Goal: Task Accomplishment & Management: Use online tool/utility

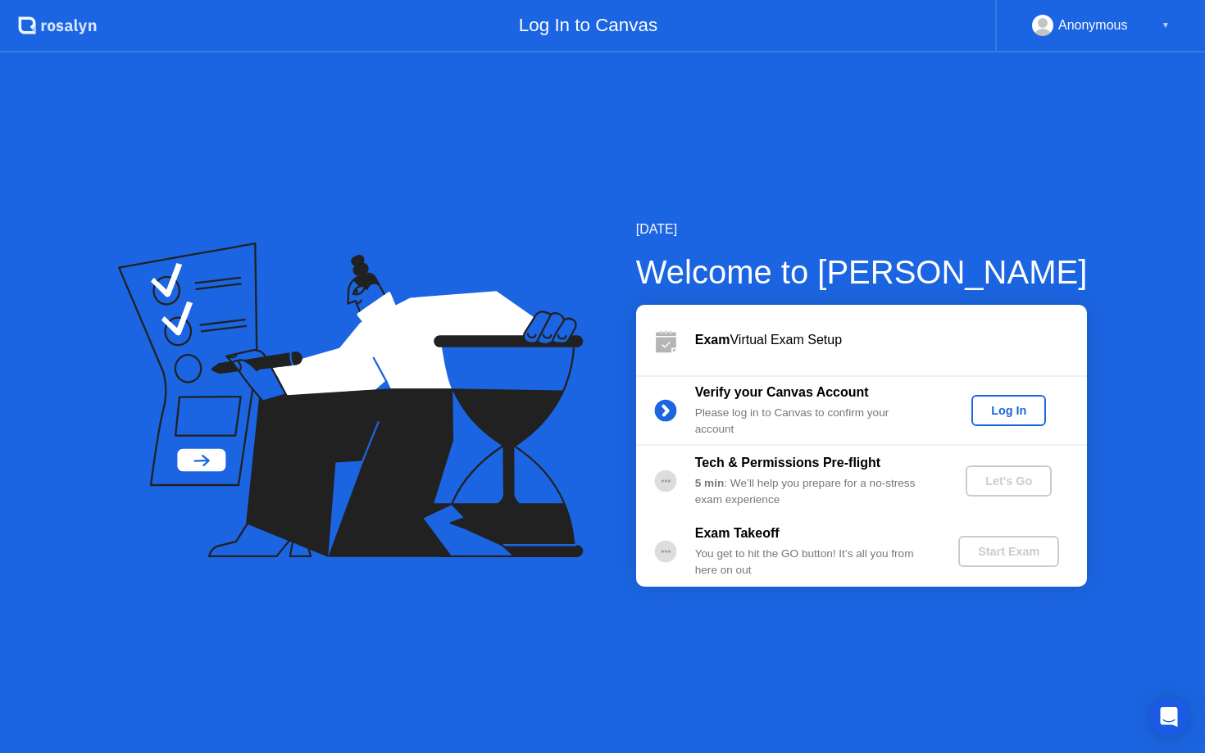
click at [1014, 417] on div "Log In" at bounding box center [1008, 410] width 61 height 13
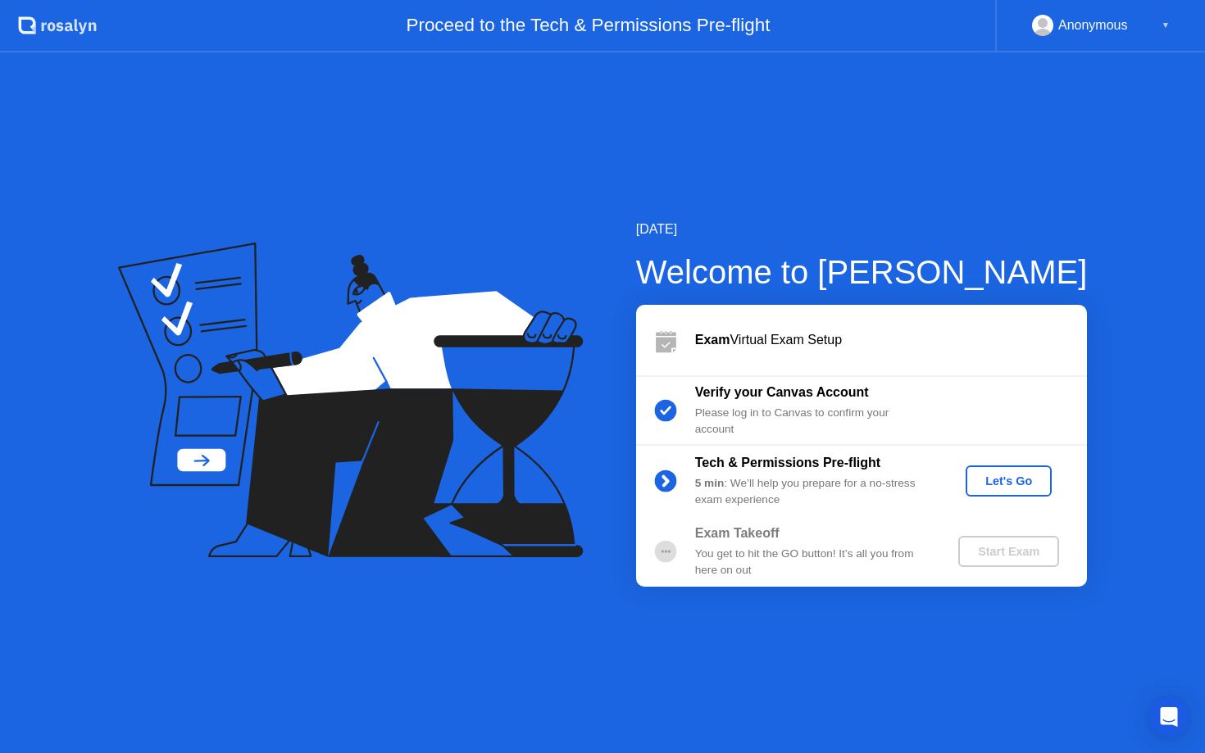
click at [1007, 485] on div "Let's Go" at bounding box center [1008, 481] width 73 height 13
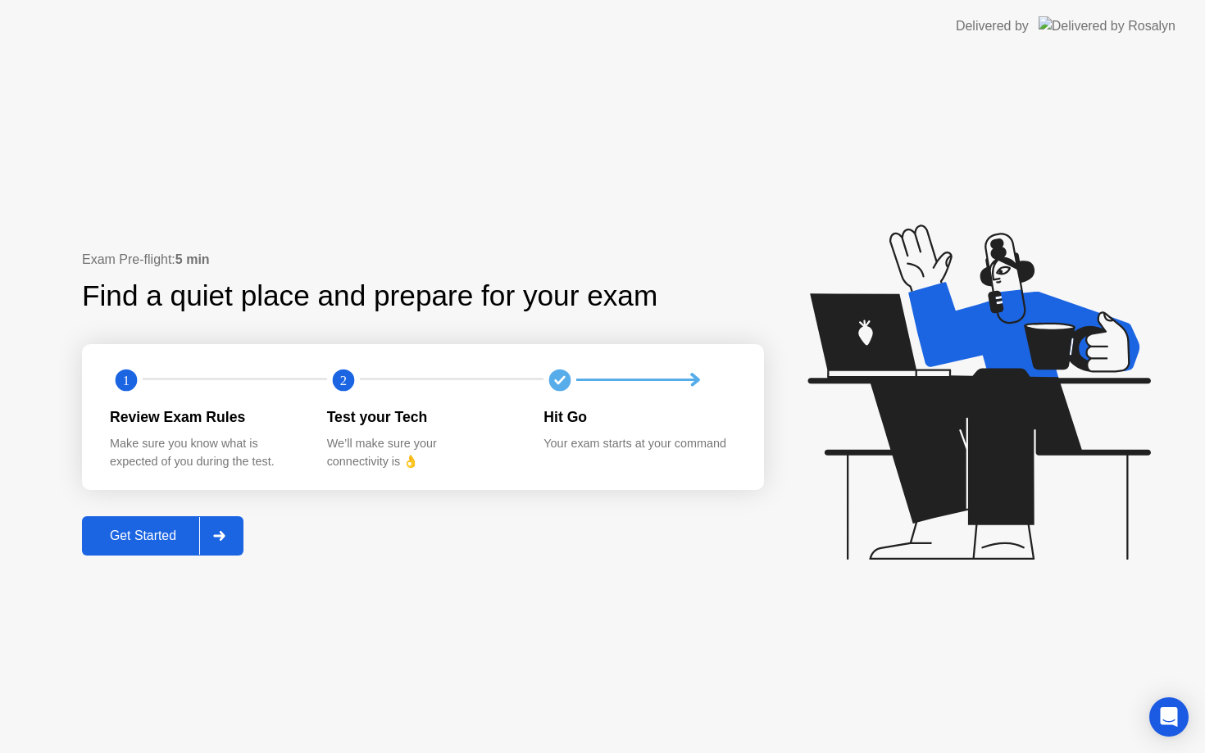
click at [146, 537] on div "Get Started" at bounding box center [143, 536] width 112 height 15
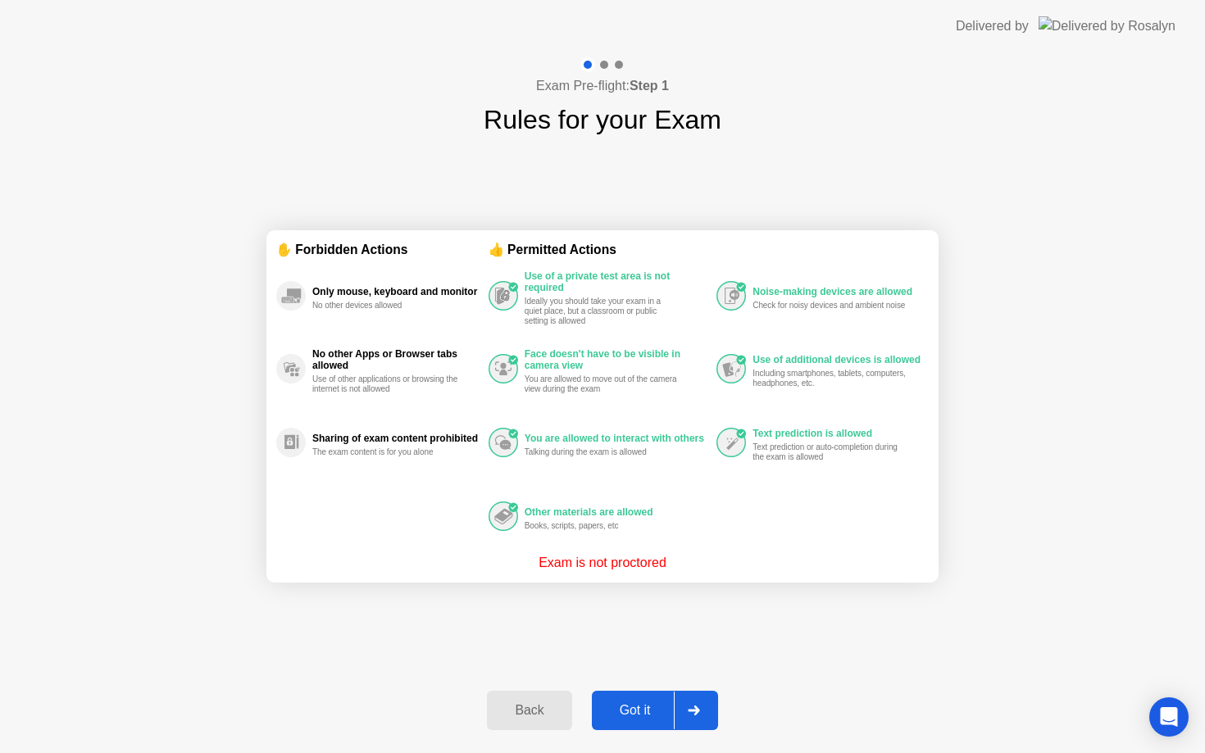
click at [648, 714] on div "Got it" at bounding box center [635, 710] width 77 height 15
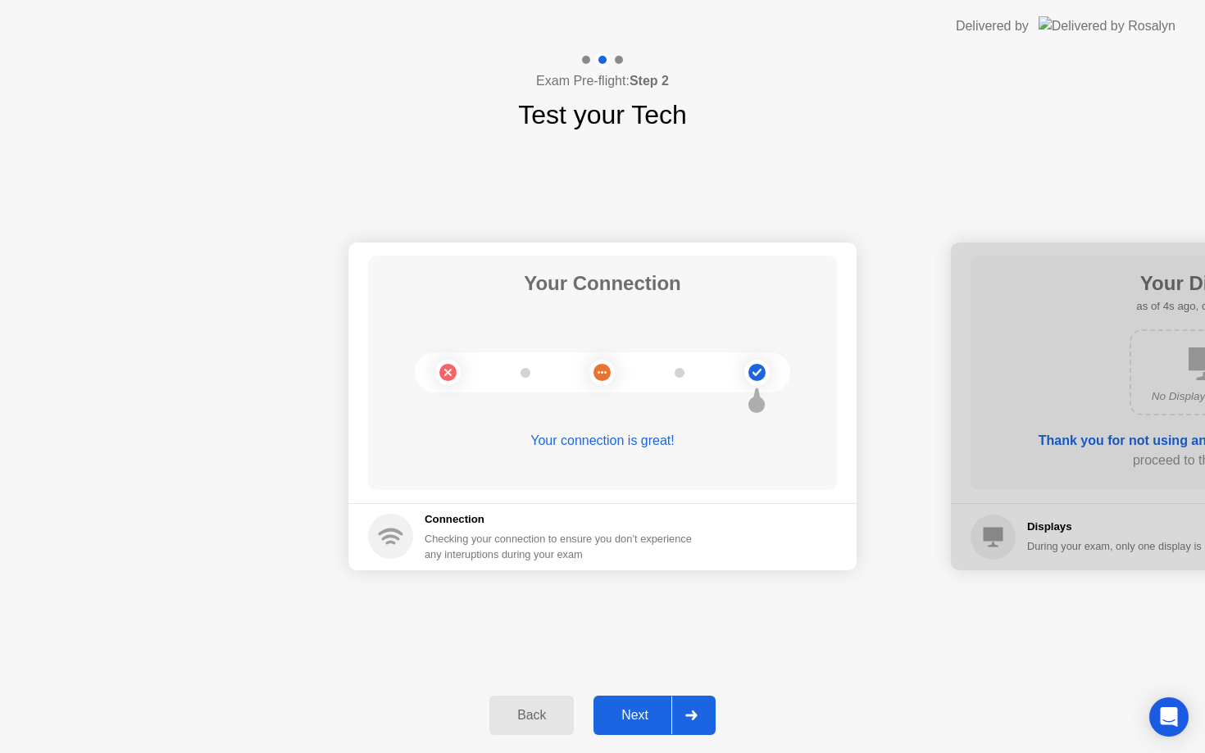
click at [648, 714] on div "Next" at bounding box center [634, 715] width 73 height 15
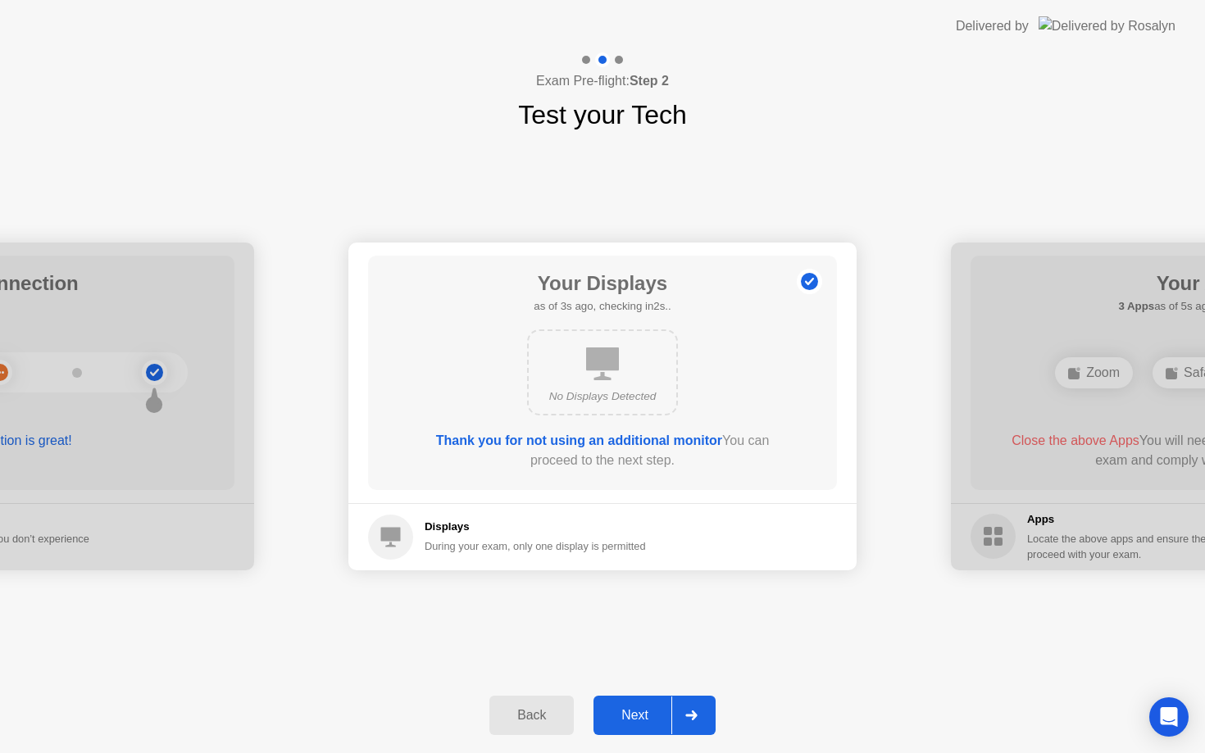
click at [648, 714] on div "Next" at bounding box center [634, 715] width 73 height 15
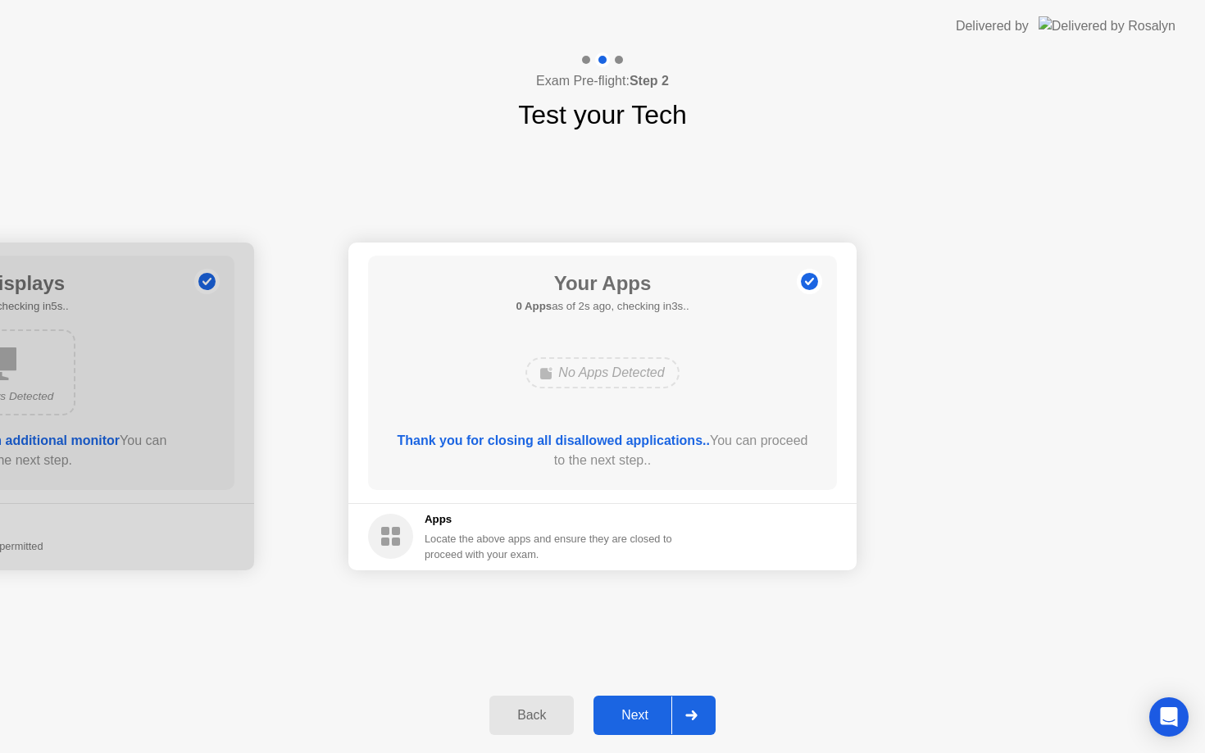
click at [641, 708] on div "Next" at bounding box center [634, 715] width 73 height 15
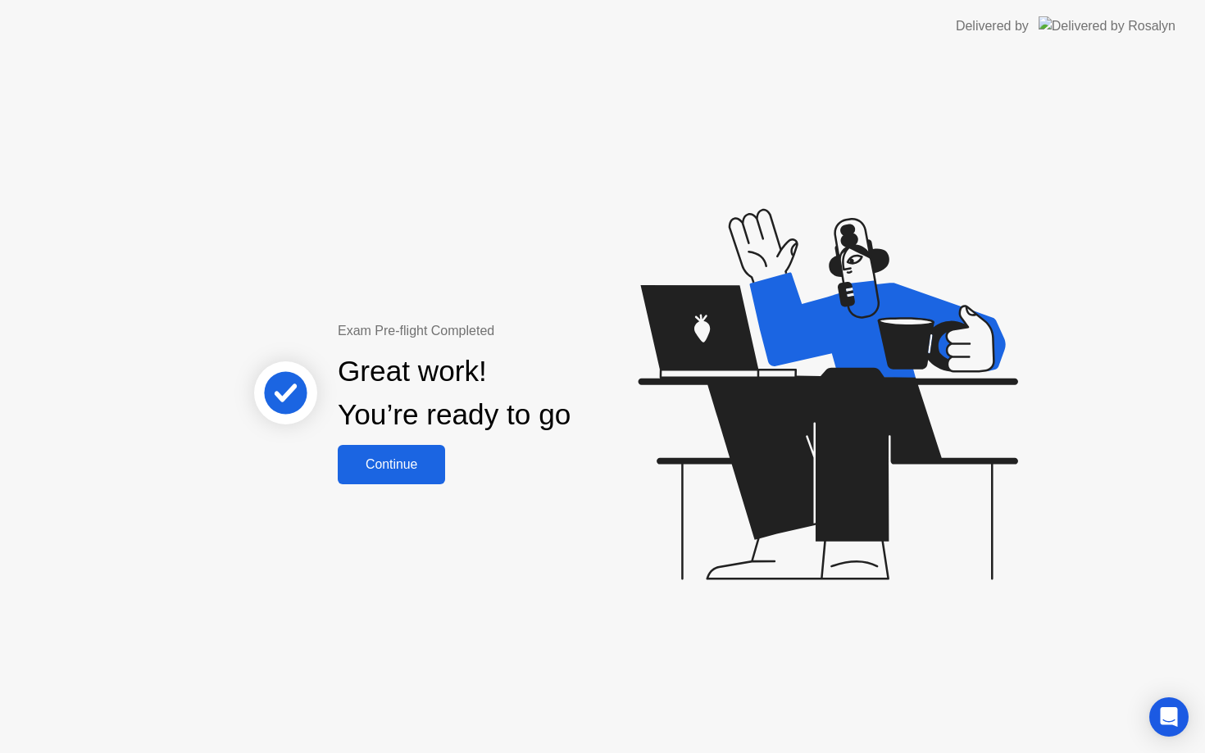
click at [427, 470] on div "Continue" at bounding box center [392, 464] width 98 height 15
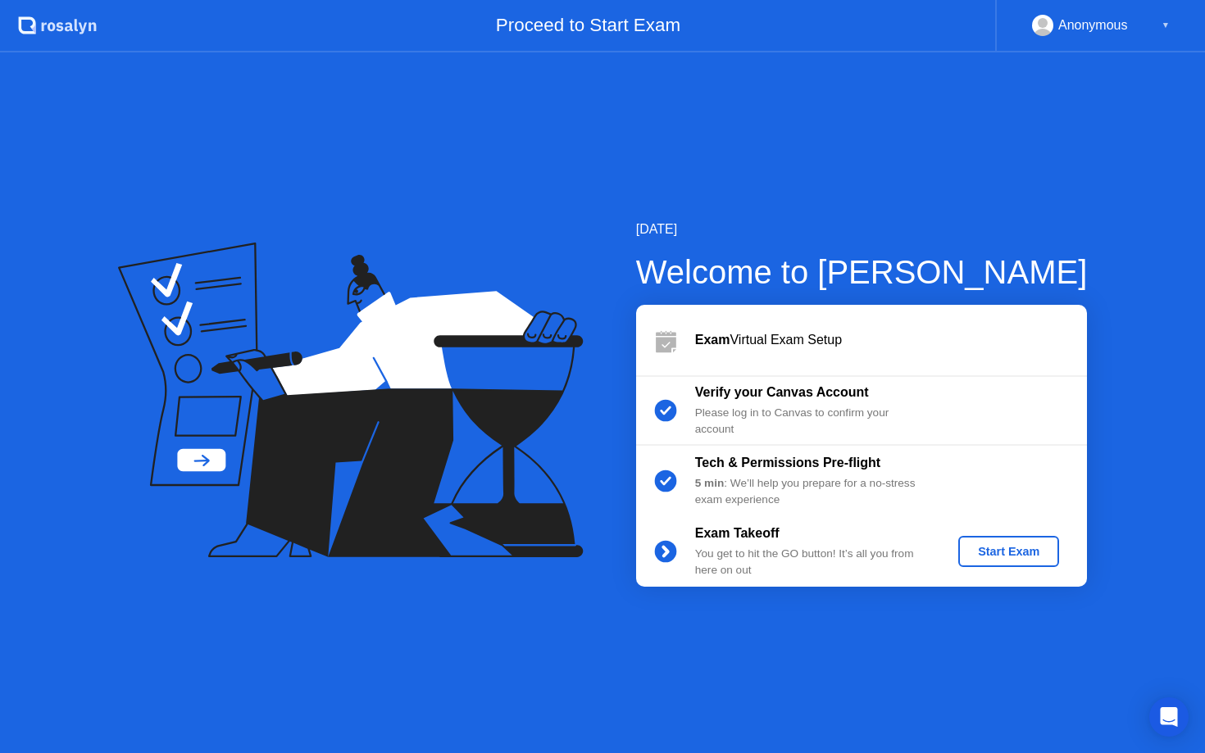
click at [1026, 554] on div "Start Exam" at bounding box center [1009, 551] width 88 height 13
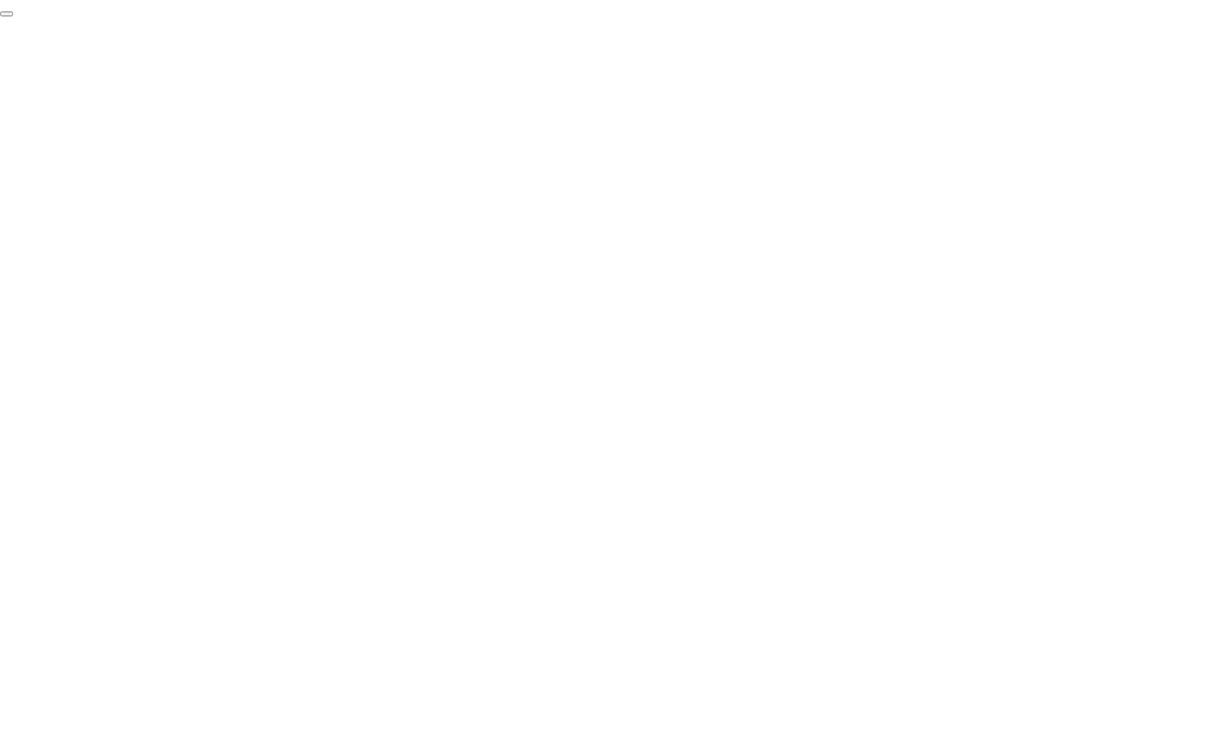
click div "End Proctoring Session"
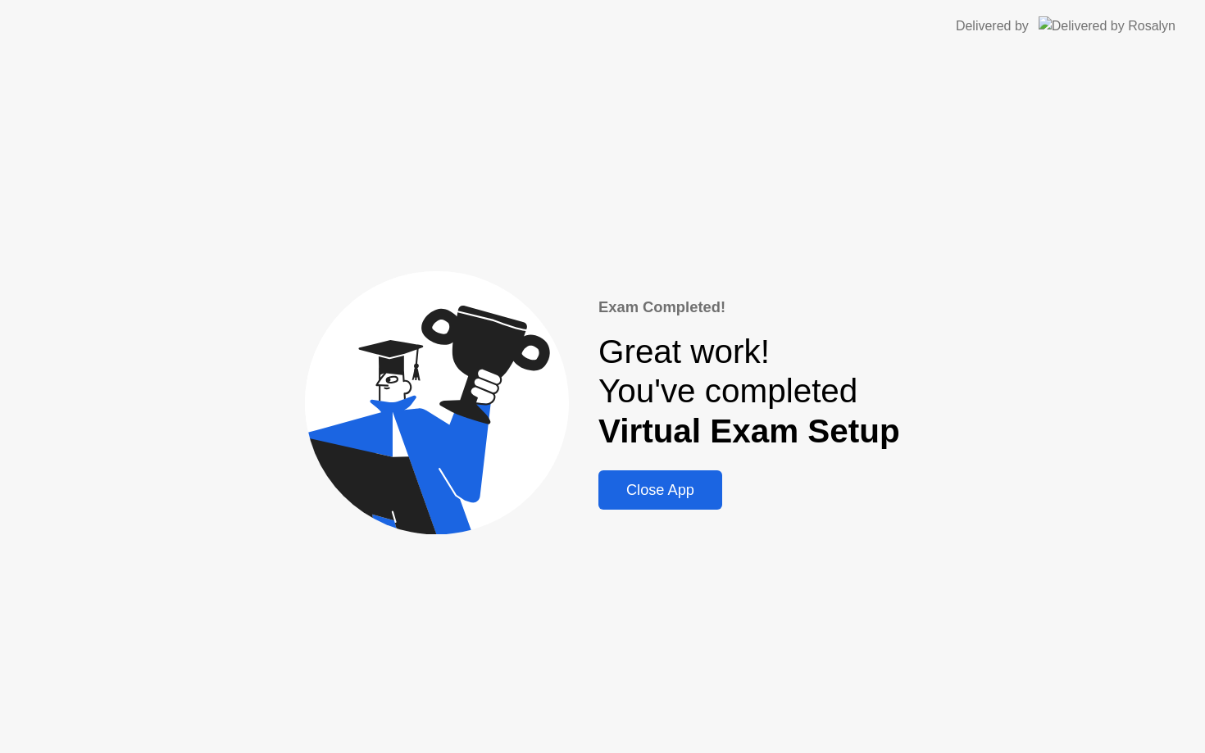
click at [706, 485] on div "Close App" at bounding box center [660, 490] width 114 height 17
